Goal: Task Accomplishment & Management: Manage account settings

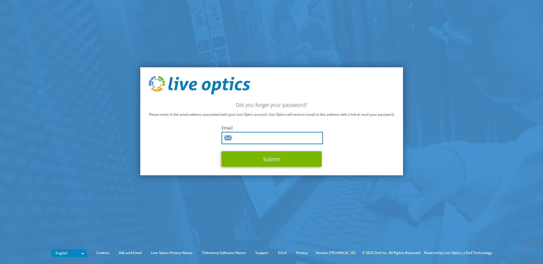
click at [259, 138] on input "text" at bounding box center [272, 138] width 101 height 12
type input "giovanni_greci@shi.com"
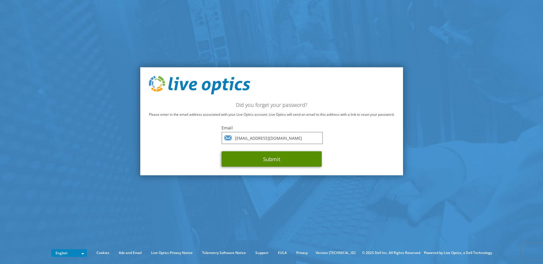
click at [259, 160] on button "Submit" at bounding box center [272, 159] width 100 height 15
